Goal: Task Accomplishment & Management: Complete application form

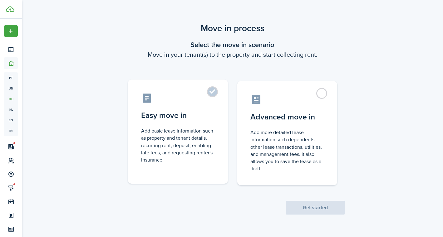
click at [193, 133] on control-radio-card-description "Add basic lease information such as property and tenant details, recurring rent…" at bounding box center [178, 145] width 74 height 36
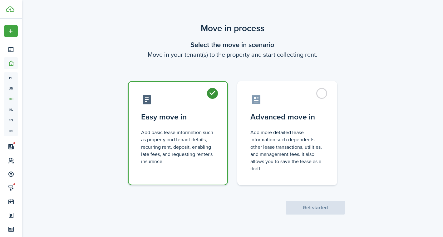
radio input "true"
click at [307, 207] on button "Get started" at bounding box center [314, 208] width 59 height 14
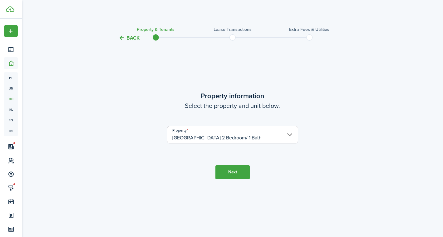
click at [236, 173] on button "Next" at bounding box center [232, 172] width 34 height 14
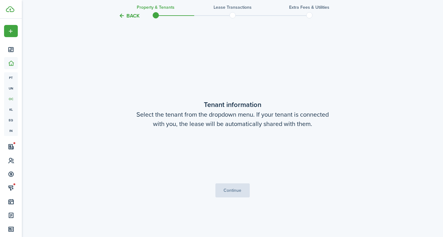
scroll to position [195, 0]
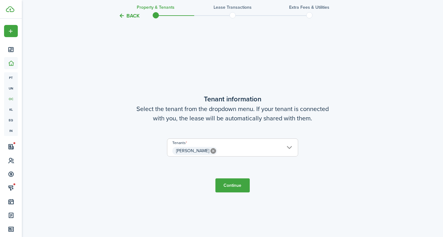
click at [235, 183] on button "Continue" at bounding box center [232, 185] width 34 height 14
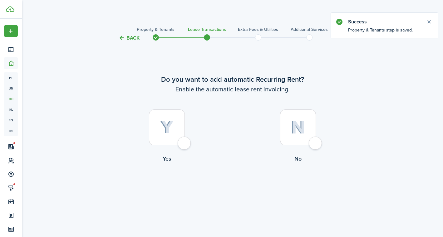
click at [313, 119] on div at bounding box center [298, 128] width 36 height 36
radio input "true"
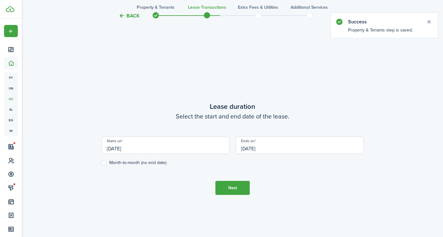
scroll to position [195, 0]
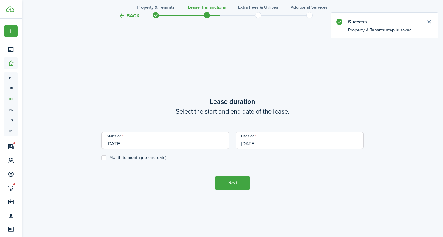
click at [192, 140] on input "[DATE]" at bounding box center [165, 140] width 128 height 17
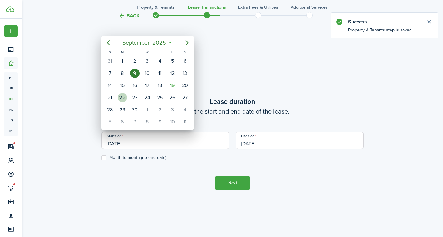
click at [124, 97] on div "22" at bounding box center [122, 97] width 9 height 9
type input "[DATE]"
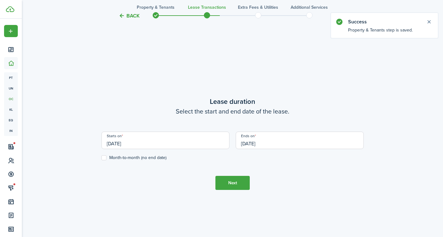
click at [256, 144] on input "[DATE]" at bounding box center [300, 140] width 128 height 17
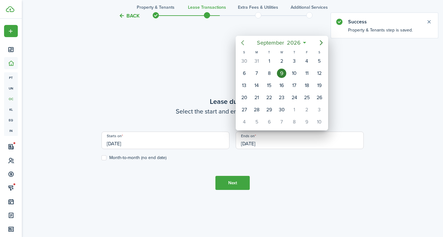
click at [244, 44] on icon "Previous page" at bounding box center [242, 42] width 7 height 7
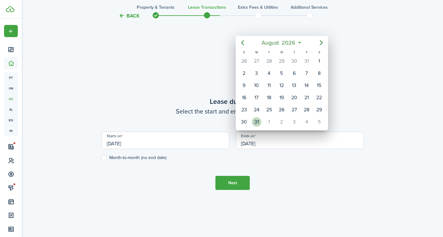
click at [258, 121] on div "31" at bounding box center [256, 121] width 9 height 9
type input "[DATE]"
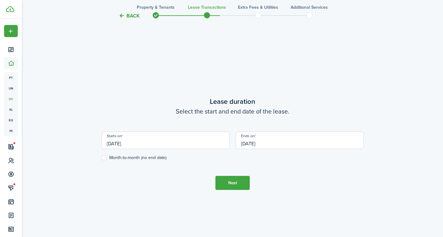
click at [233, 185] on button "Next" at bounding box center [232, 183] width 34 height 14
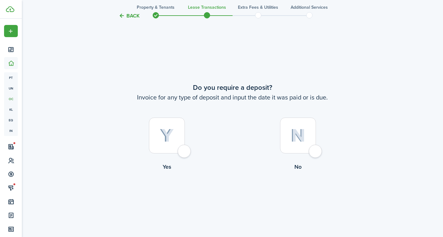
click at [290, 139] on div at bounding box center [298, 136] width 36 height 36
radio input "true"
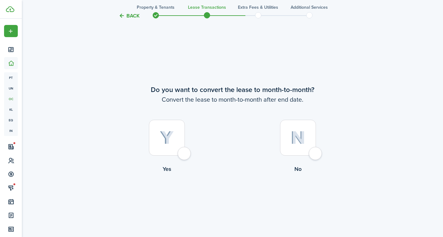
scroll to position [670, 0]
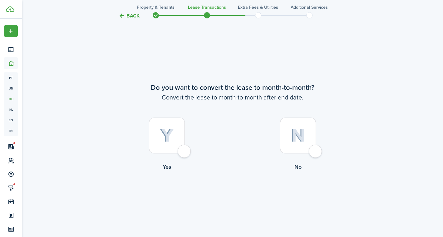
click at [297, 139] on img at bounding box center [297, 135] width 15 height 13
radio input "true"
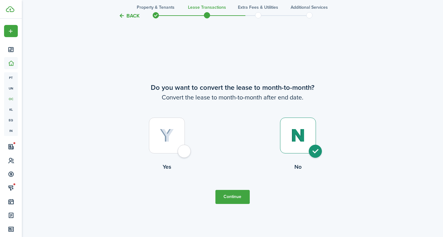
click at [239, 197] on button "Continue" at bounding box center [232, 197] width 34 height 14
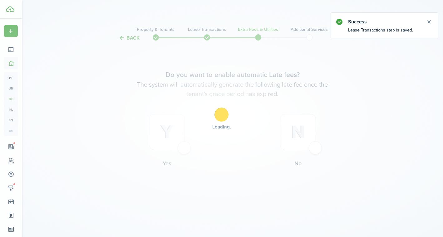
scroll to position [0, 0]
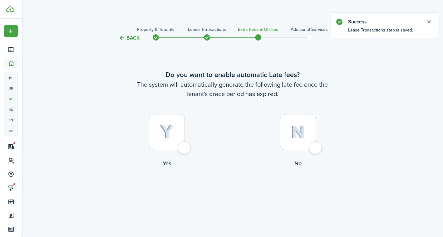
click at [308, 144] on div at bounding box center [298, 132] width 36 height 36
radio input "true"
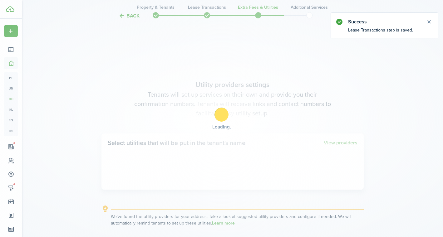
scroll to position [195, 0]
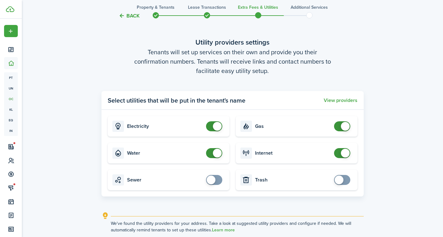
checkbox input "false"
click at [212, 129] on span at bounding box center [214, 126] width 6 height 10
checkbox input "false"
click at [217, 154] on span at bounding box center [217, 153] width 9 height 9
checkbox input "false"
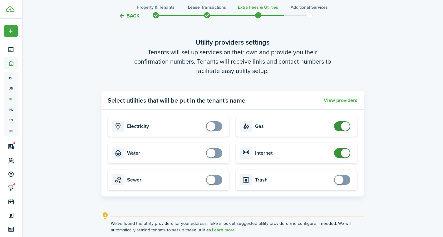
click at [341, 128] on span at bounding box center [345, 126] width 9 height 9
checkbox input "false"
click at [345, 154] on span at bounding box center [345, 153] width 9 height 9
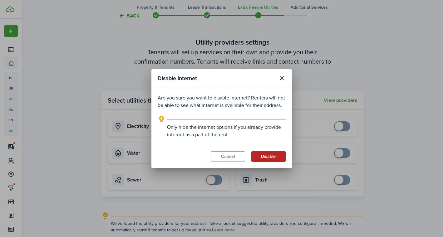
click at [267, 154] on button "Disable" at bounding box center [268, 156] width 34 height 11
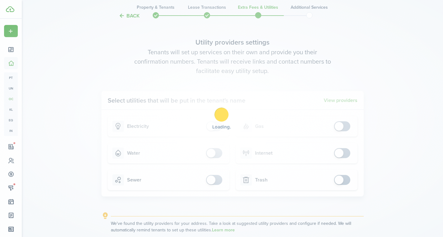
scroll to position [251, 0]
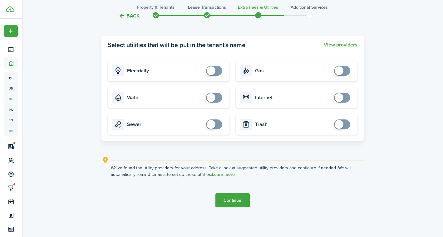
click at [239, 205] on button "Continue" at bounding box center [232, 200] width 34 height 14
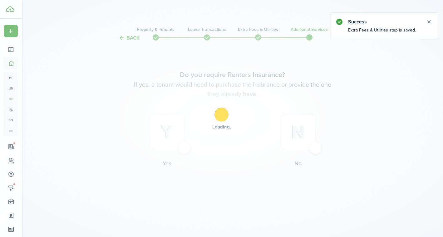
scroll to position [0, 0]
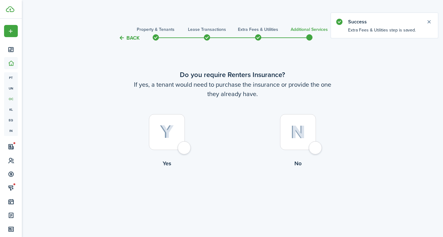
click at [293, 144] on div at bounding box center [298, 132] width 36 height 36
radio input "true"
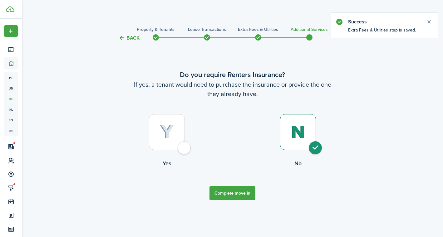
click at [240, 196] on button "Complete move in" at bounding box center [232, 193] width 46 height 14
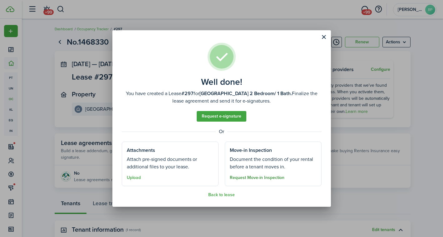
click at [256, 176] on button "Request Move-in Inspection" at bounding box center [257, 177] width 55 height 5
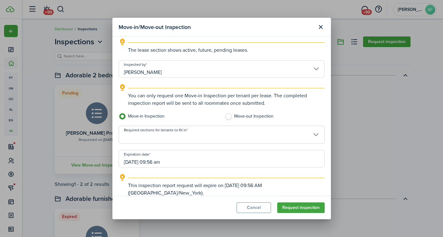
scroll to position [65, 0]
click at [206, 130] on input "Required sections for tenants to fill in" at bounding box center [221, 129] width 205 height 7
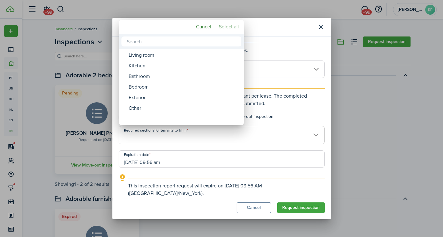
click at [224, 25] on mbsc-button "Select all" at bounding box center [228, 26] width 25 height 11
type input "Living room, Kitchen, Bathroom, Bedroom, Exterior, Other"
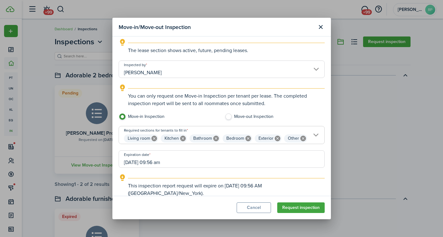
click at [199, 163] on input "[DATE] 09:56 am" at bounding box center [222, 158] width 206 height 17
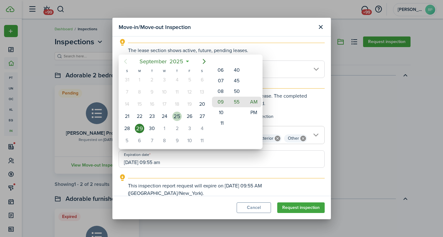
click at [176, 117] on div "25" at bounding box center [176, 116] width 9 height 9
click at [221, 112] on mbsc-wheel-item "10" at bounding box center [219, 112] width 15 height 11
type input "[DATE] 10:00 am"
click at [237, 100] on mbsc-wheel-item "00" at bounding box center [236, 102] width 15 height 11
click at [299, 208] on div at bounding box center [221, 118] width 543 height 337
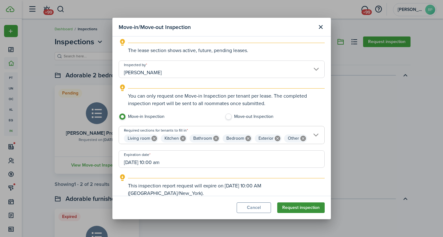
click at [305, 208] on button "Request inspection" at bounding box center [300, 207] width 47 height 11
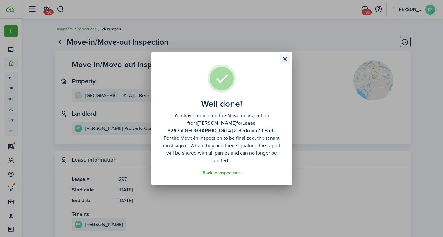
click at [284, 61] on button "Close modal" at bounding box center [285, 59] width 11 height 11
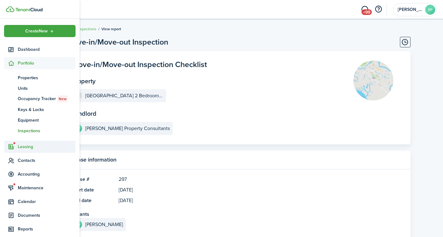
click at [24, 141] on span "Leasing" at bounding box center [39, 147] width 71 height 12
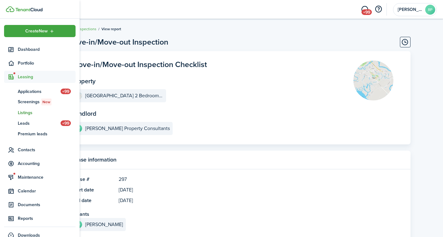
click at [25, 115] on span "Listings" at bounding box center [47, 113] width 58 height 7
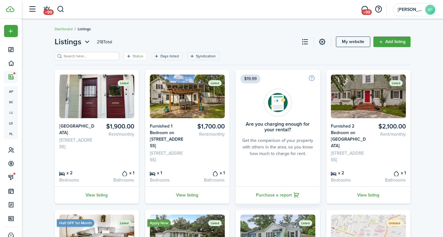
click at [135, 59] on filter-tag-label "Status" at bounding box center [138, 56] width 11 height 6
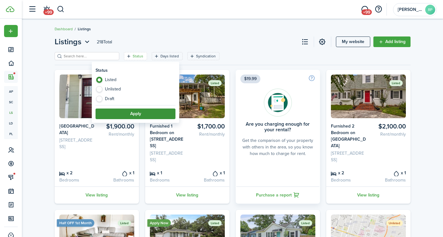
click at [131, 113] on button "Apply" at bounding box center [135, 114] width 80 height 11
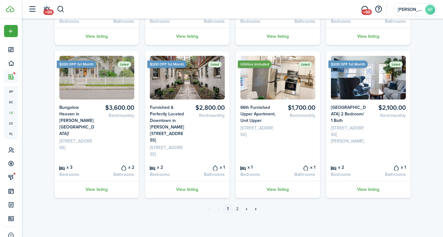
scroll to position [305, 0]
click at [371, 188] on link "View listing" at bounding box center [368, 189] width 84 height 17
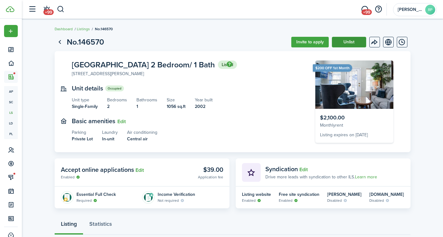
click at [355, 45] on button "Unlist" at bounding box center [349, 42] width 34 height 11
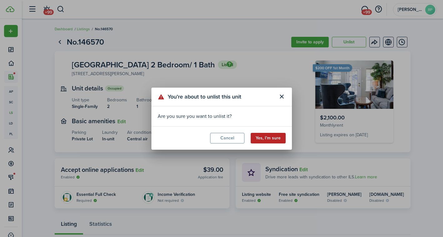
click at [264, 138] on button "Yes, I’m sure" at bounding box center [268, 138] width 35 height 11
